Goal: Information Seeking & Learning: Learn about a topic

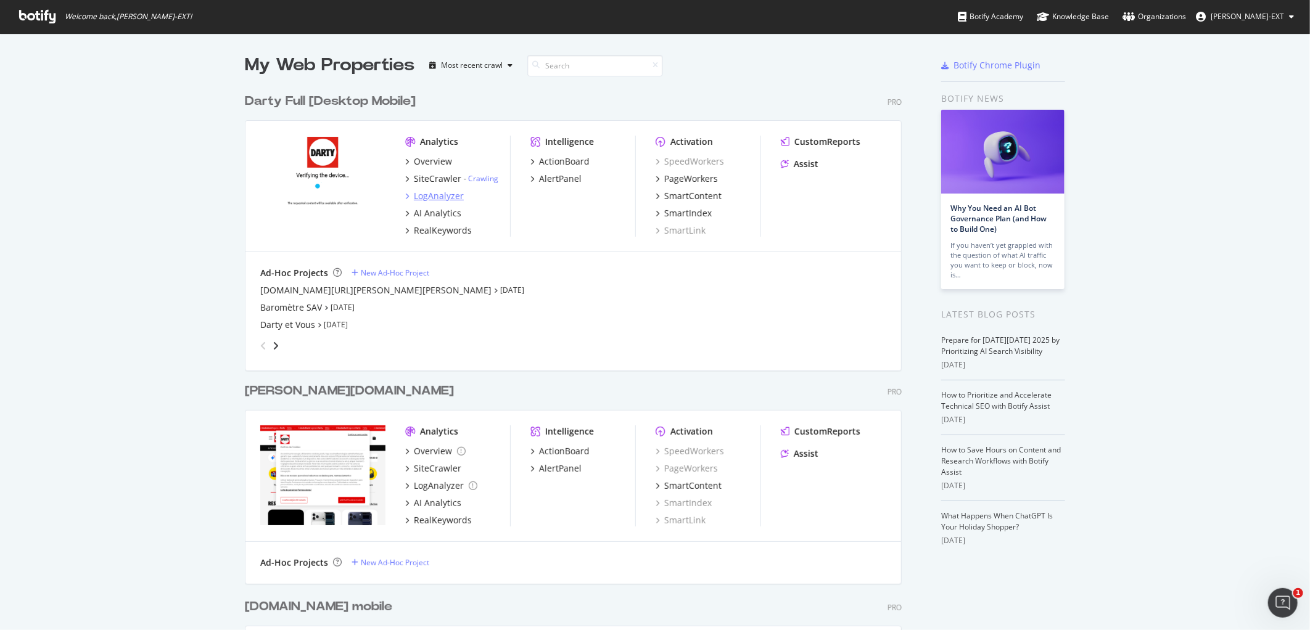
click at [433, 199] on div "LogAnalyzer" at bounding box center [439, 196] width 50 height 12
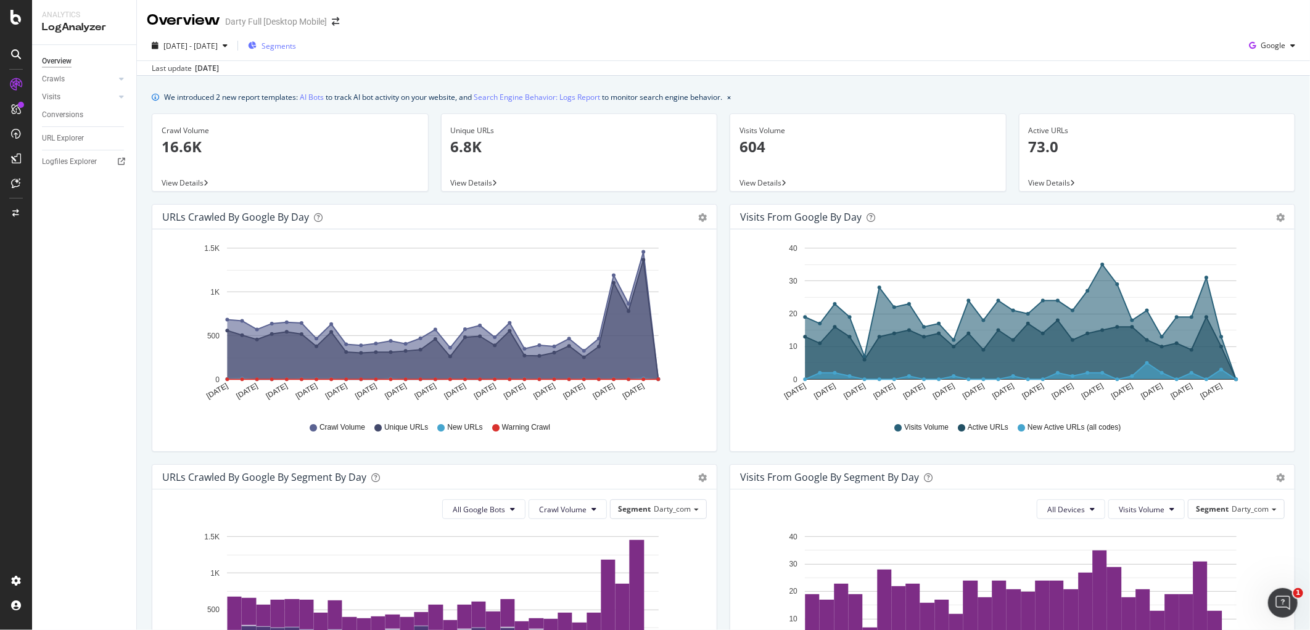
click at [296, 46] on span "Segments" at bounding box center [278, 46] width 35 height 10
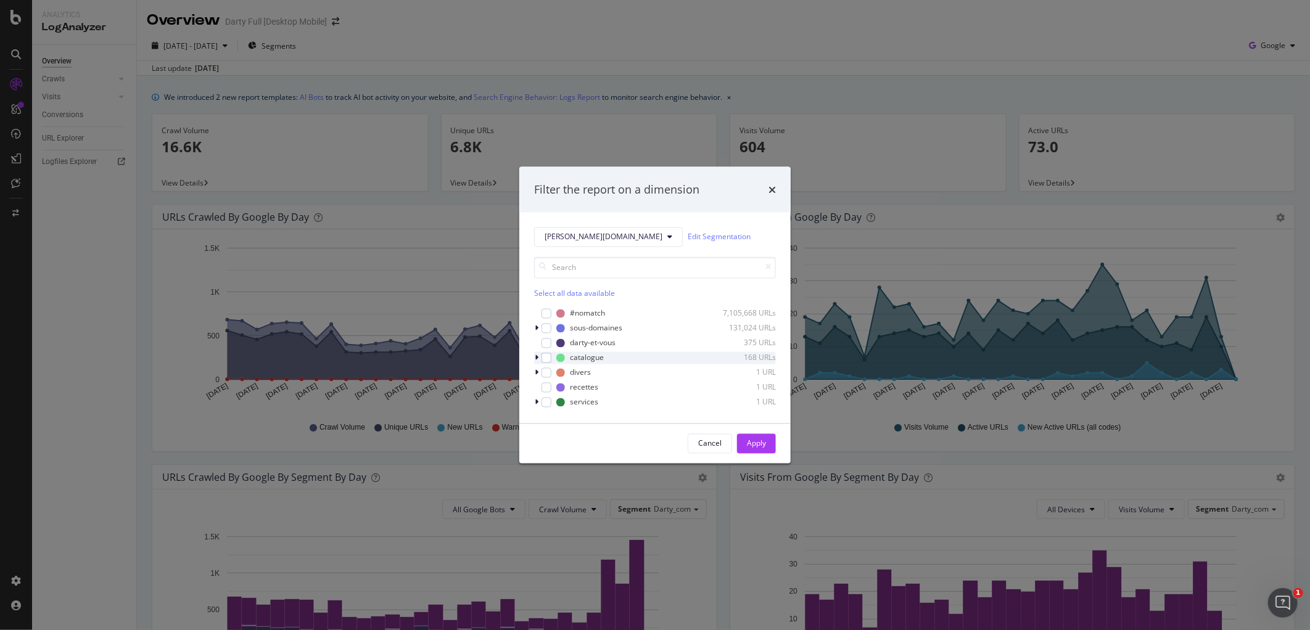
click at [537, 360] on icon "modal" at bounding box center [537, 357] width 4 height 7
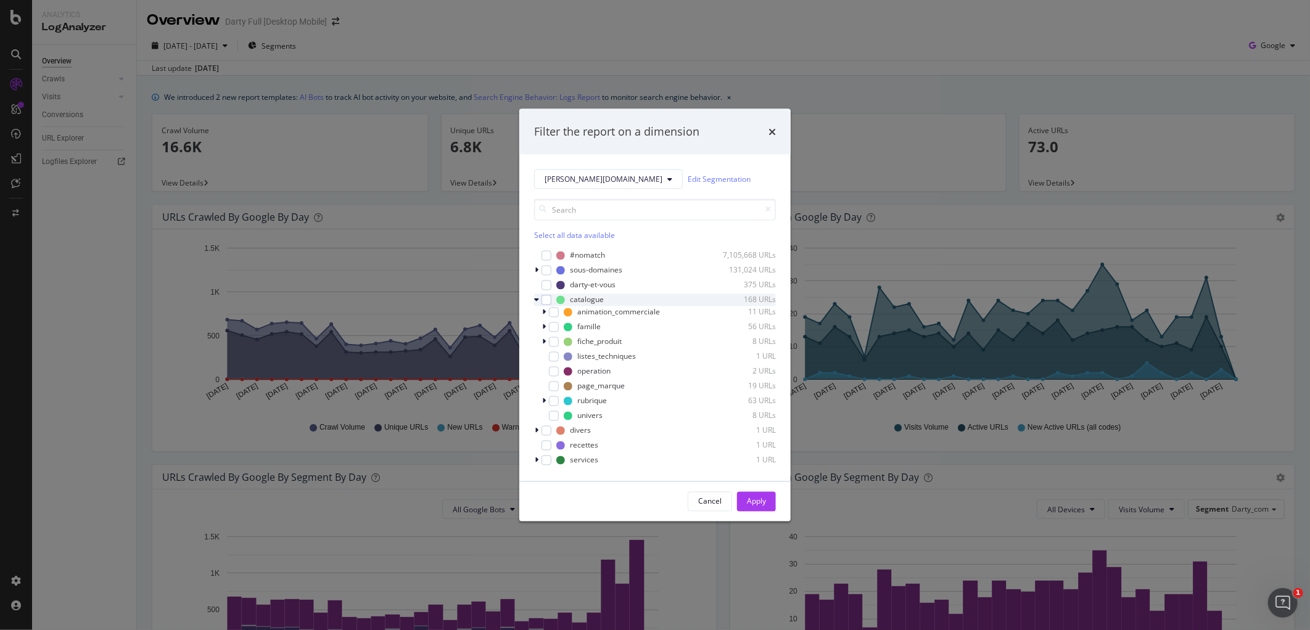
click at [537, 360] on div "listes_techniques 1 URL" at bounding box center [655, 356] width 242 height 12
click at [778, 130] on div "Filter the report on a dimension" at bounding box center [654, 132] width 271 height 46
click at [773, 130] on icon "times" at bounding box center [771, 131] width 7 height 10
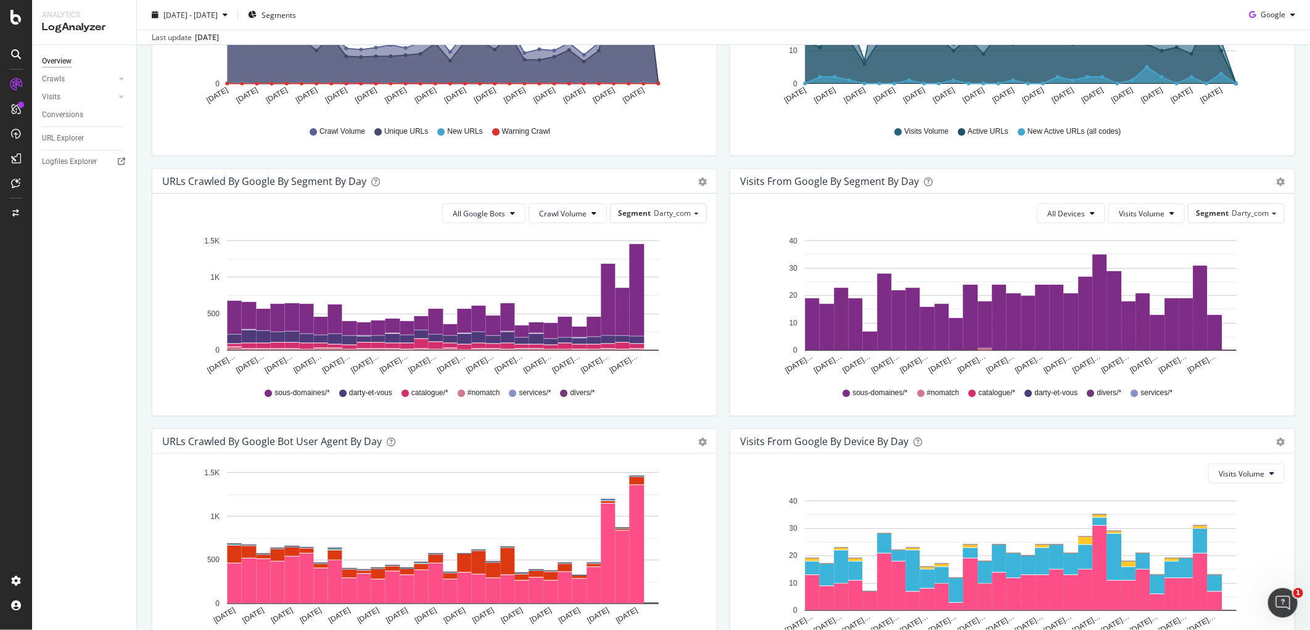
scroll to position [398, 0]
